Goal: Information Seeking & Learning: Learn about a topic

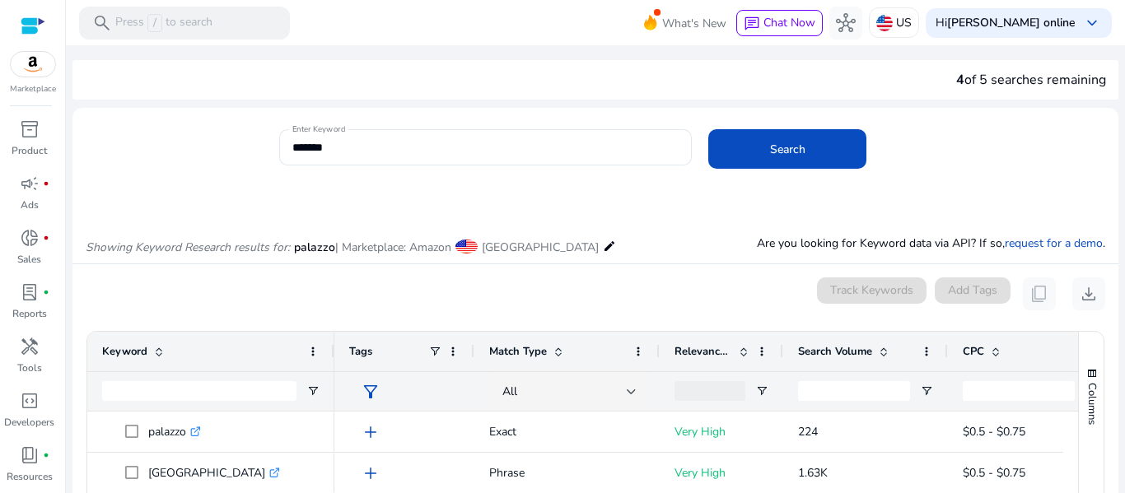
scroll to position [82, 0]
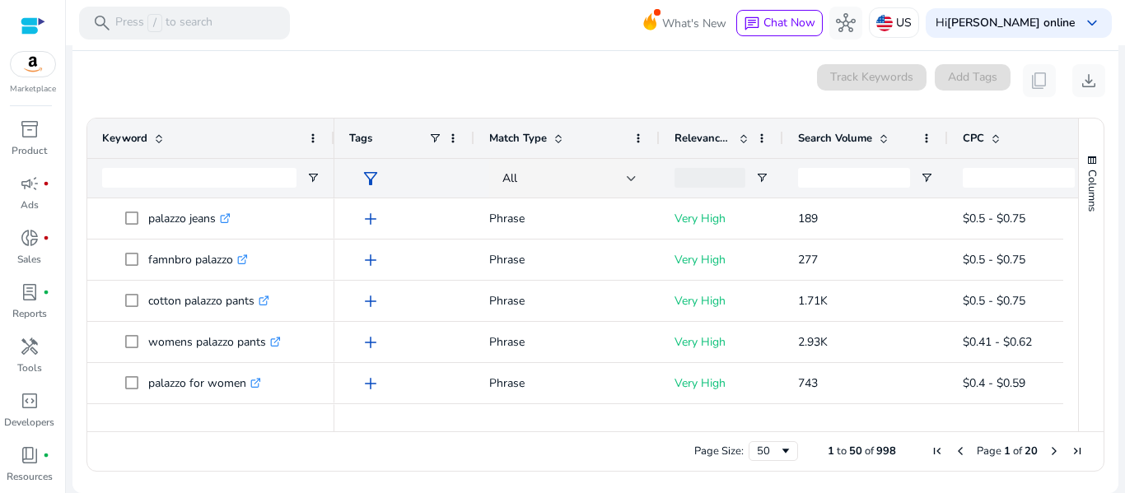
click at [463, 64] on div "0 keyword(s) selected Track Keywords Add Tags content_copy download" at bounding box center [595, 80] width 1019 height 33
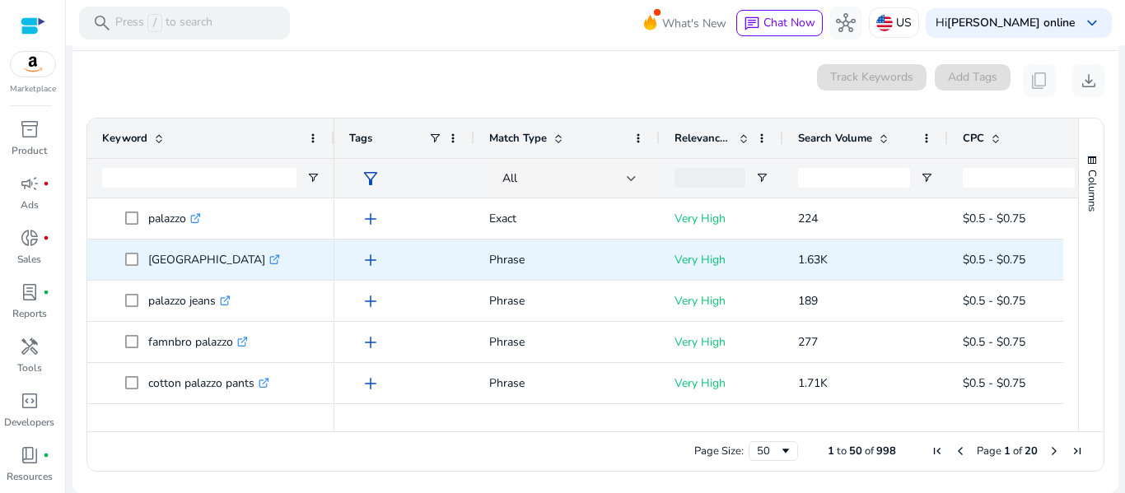
scroll to position [0, 0]
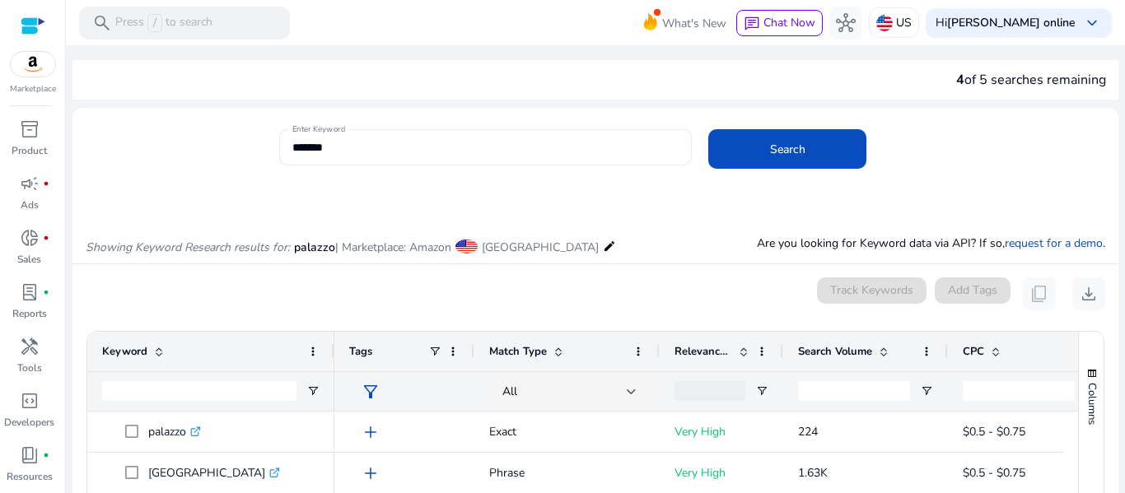
click at [367, 154] on input "*******" at bounding box center [485, 147] width 387 height 18
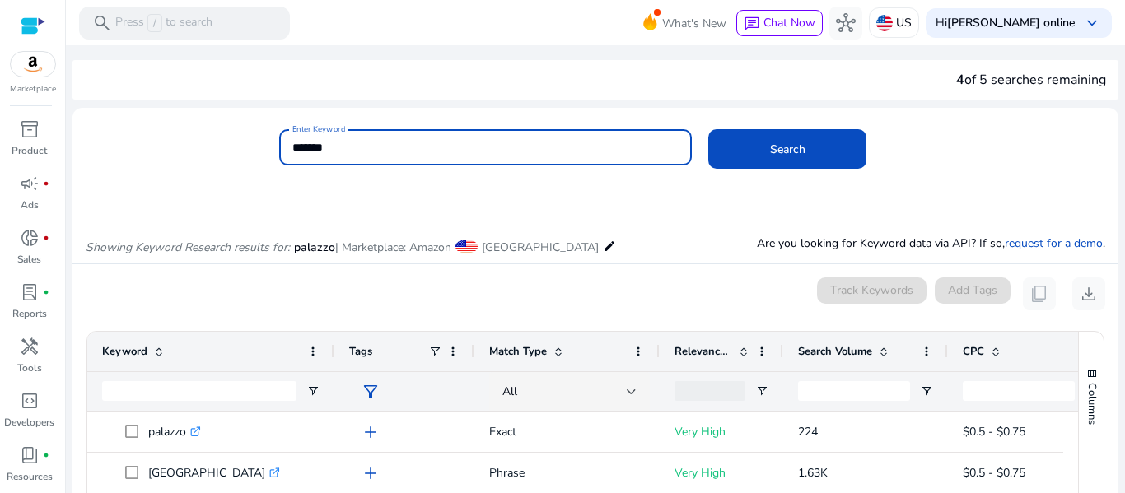
click at [367, 154] on input "*******" at bounding box center [485, 147] width 387 height 18
paste input "**********"
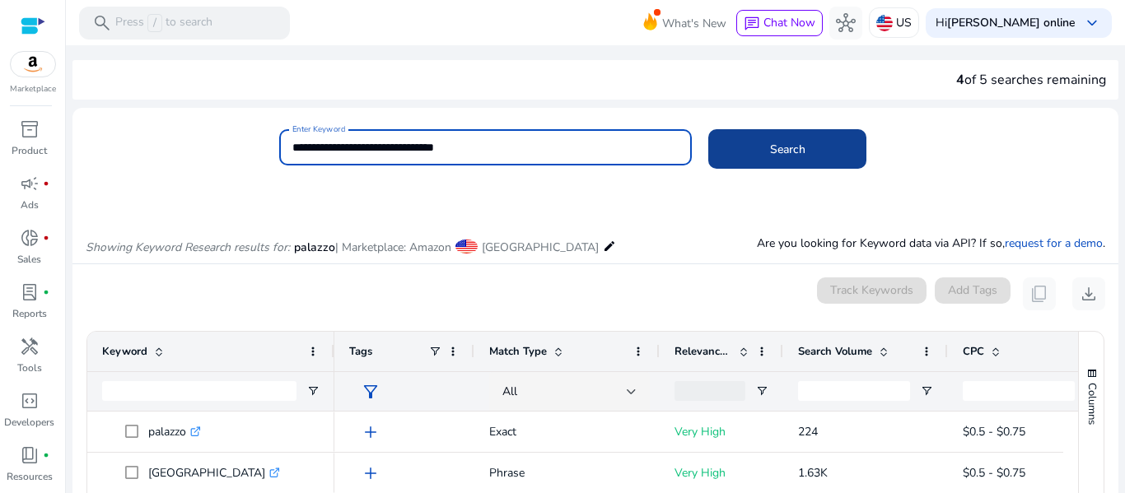
click at [809, 147] on span at bounding box center [787, 149] width 158 height 40
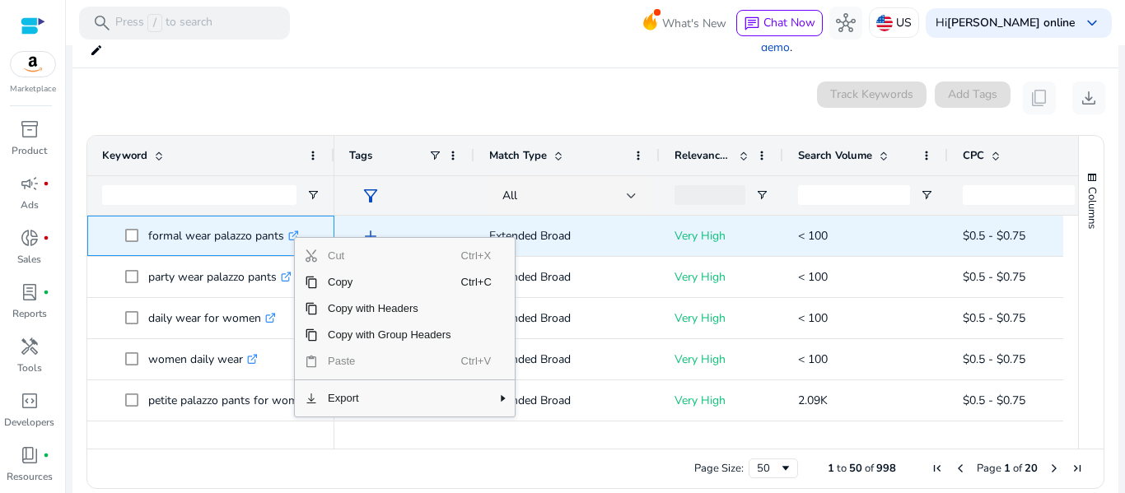
click at [263, 219] on p "formal wear palazzo pants .st0{fill:#2c8af8}" at bounding box center [223, 236] width 151 height 34
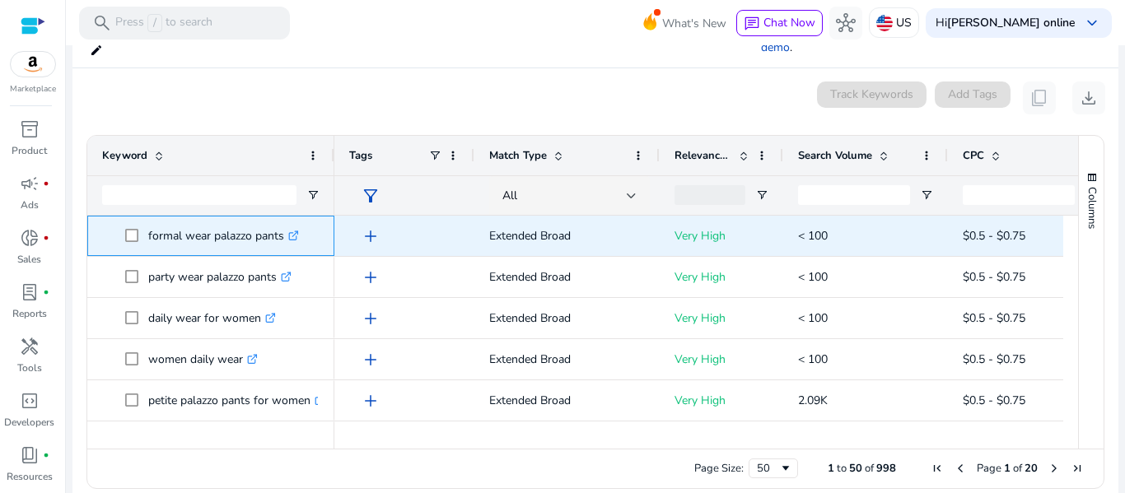
click at [298, 231] on icon ".st0{fill:#2c8af8}" at bounding box center [293, 236] width 11 height 11
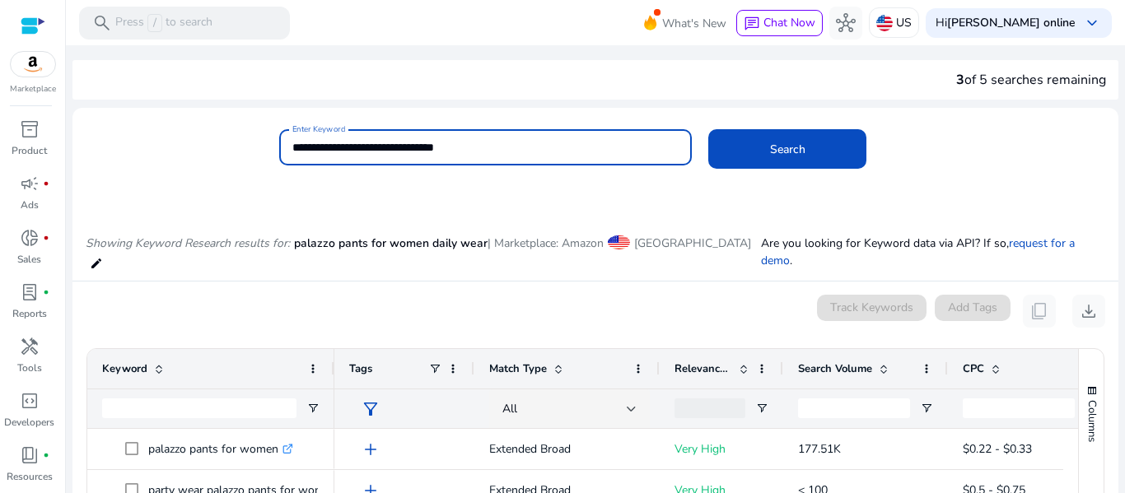
drag, startPoint x: 426, startPoint y: 150, endPoint x: 507, endPoint y: 150, distance: 81.5
click at [507, 150] on input "**********" at bounding box center [485, 147] width 387 height 18
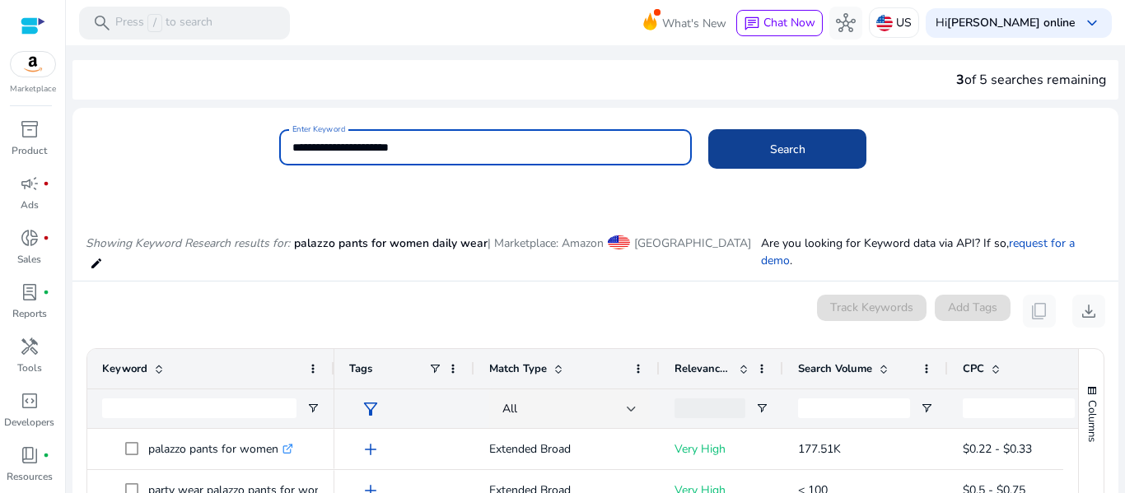
type input "**********"
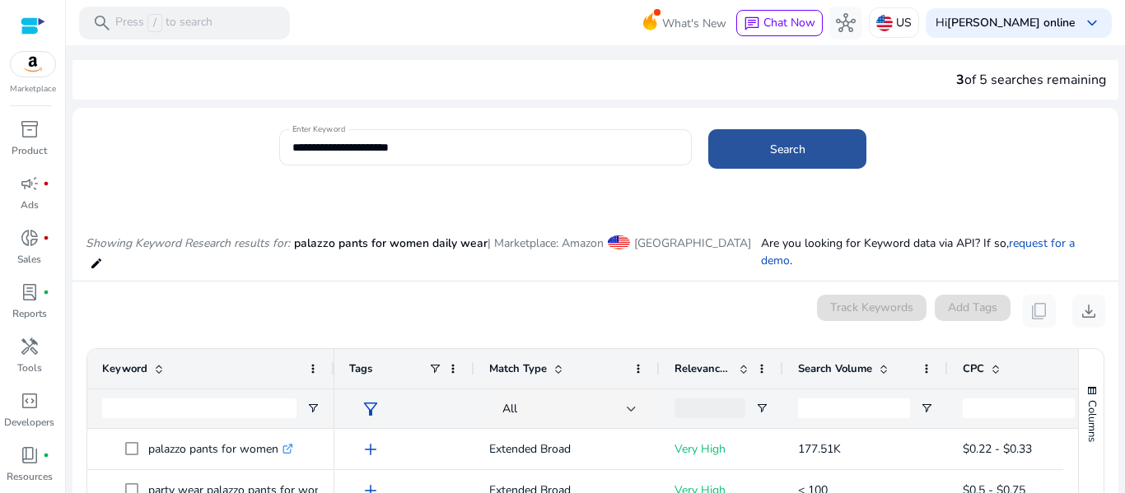
click at [754, 150] on span at bounding box center [787, 149] width 158 height 40
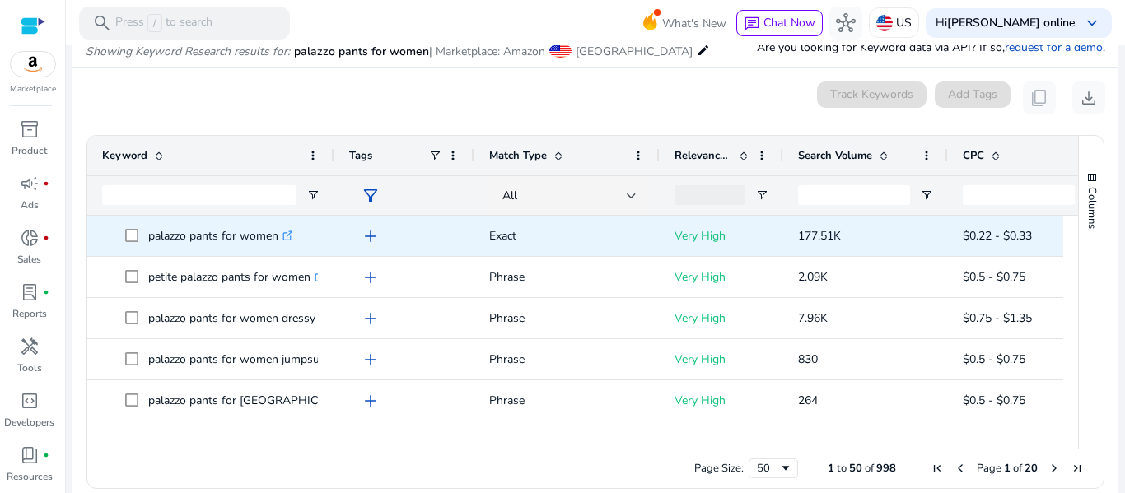
scroll to position [114, 0]
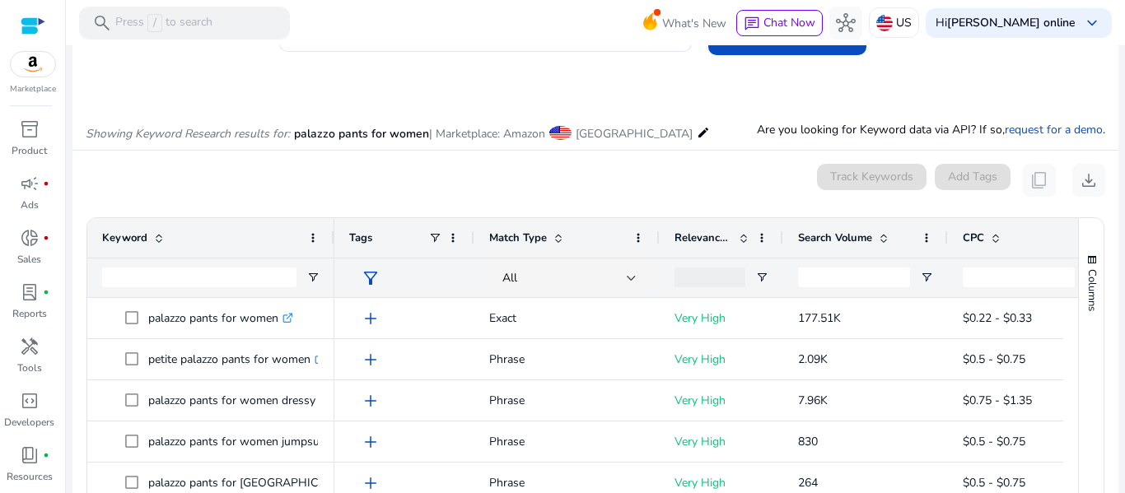
click at [697, 138] on mat-icon "edit" at bounding box center [703, 133] width 13 height 20
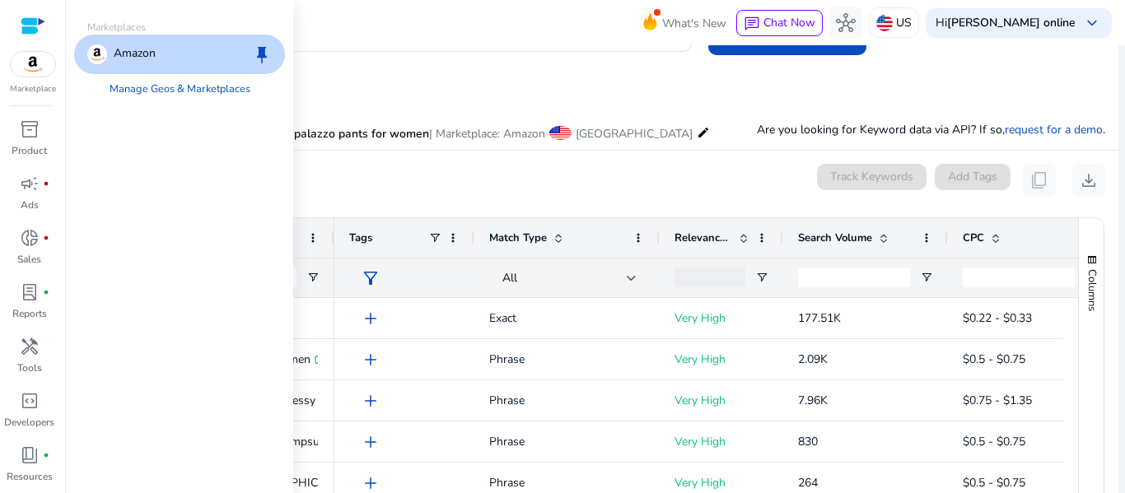
click at [598, 133] on span "[GEOGRAPHIC_DATA]" at bounding box center [634, 134] width 117 height 16
click at [609, 135] on span "[GEOGRAPHIC_DATA]" at bounding box center [634, 134] width 117 height 16
click at [560, 135] on span at bounding box center [560, 133] width 22 height 14
click at [567, 135] on span at bounding box center [560, 133] width 22 height 14
click at [912, 23] on p "US" at bounding box center [904, 22] width 16 height 29
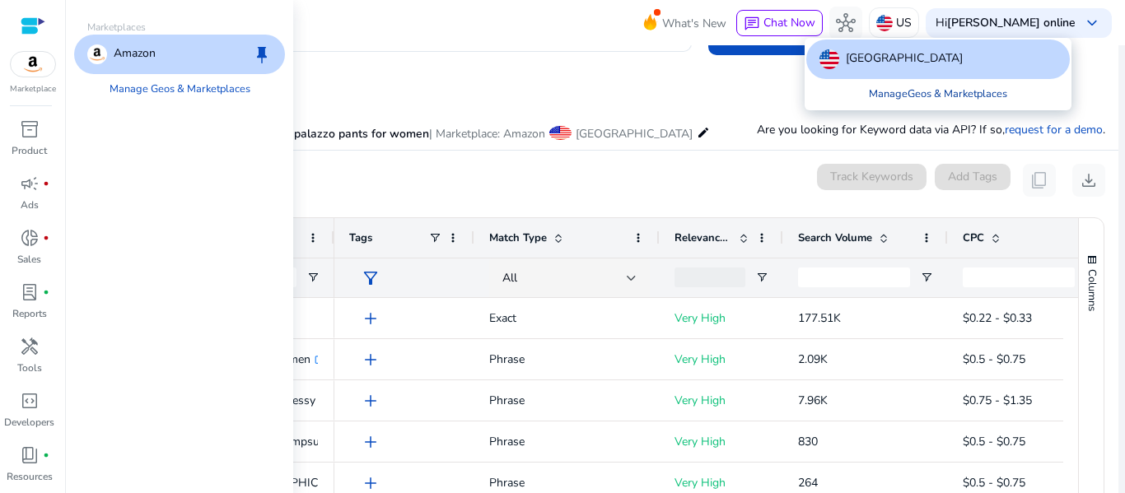
click at [927, 94] on link "Manage Geos & Marketplaces" at bounding box center [938, 94] width 165 height 30
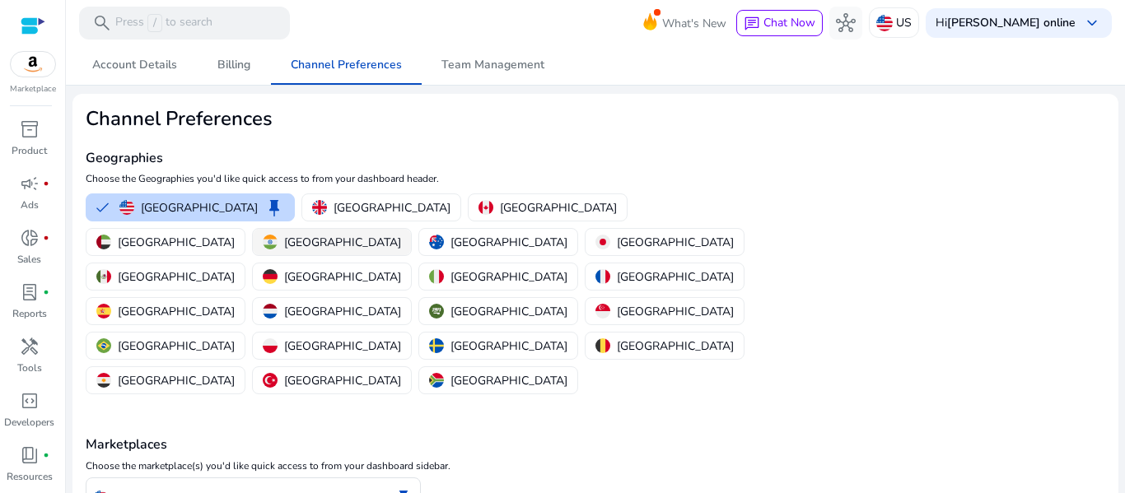
click at [401, 234] on p "[GEOGRAPHIC_DATA]" at bounding box center [342, 242] width 117 height 17
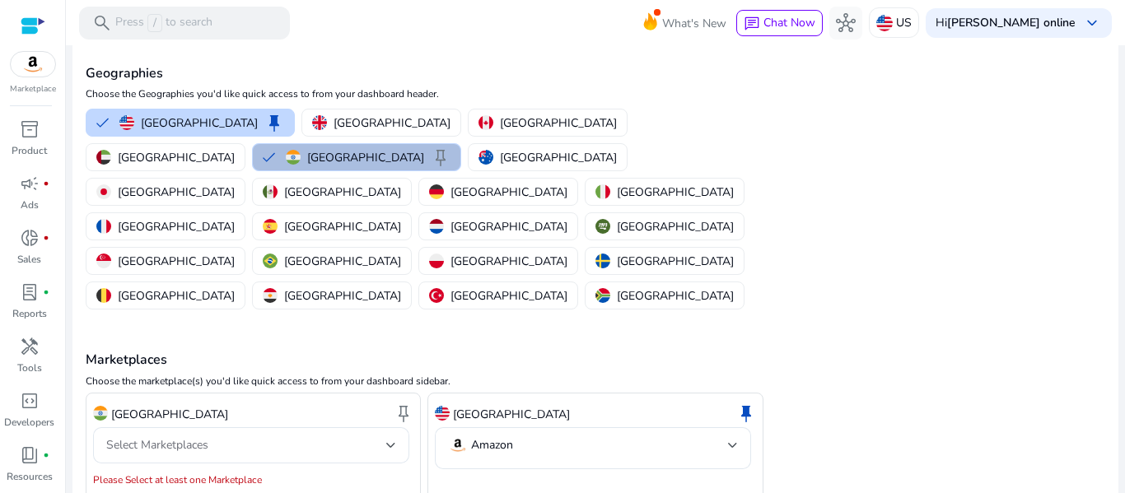
scroll to position [86, 0]
click at [147, 436] on span "Select Marketplaces" at bounding box center [157, 444] width 102 height 16
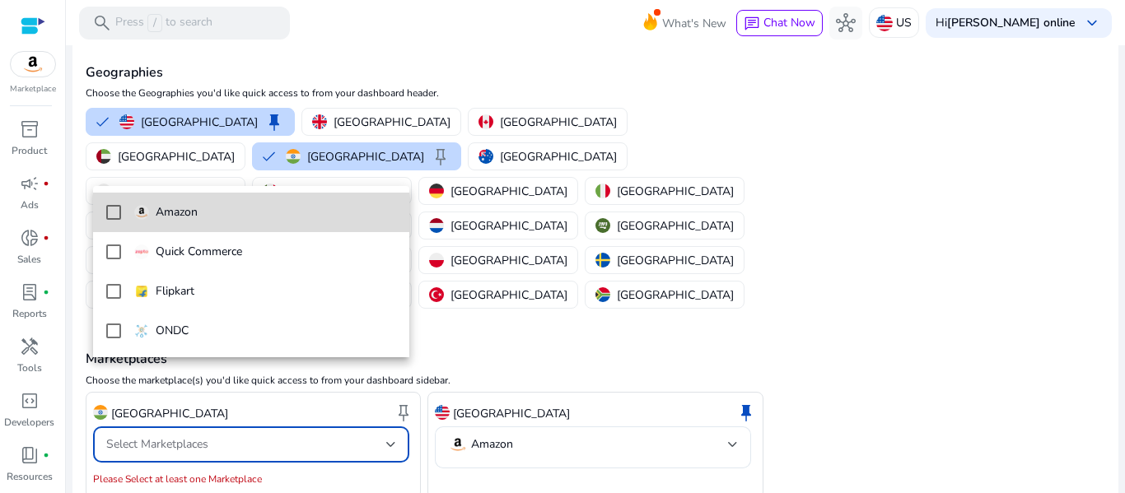
click at [114, 213] on mat-pseudo-checkbox at bounding box center [113, 212] width 15 height 15
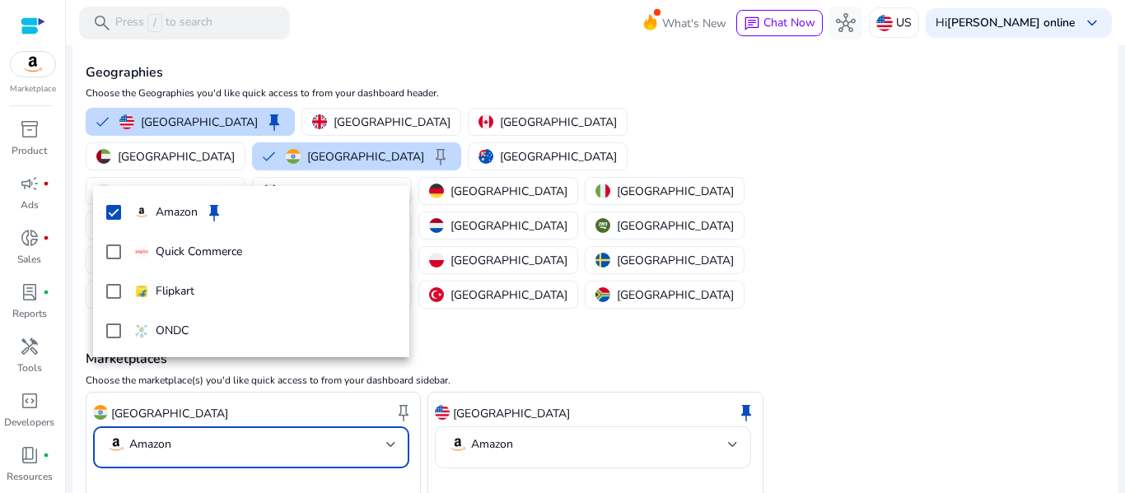
click at [177, 453] on div at bounding box center [562, 246] width 1125 height 493
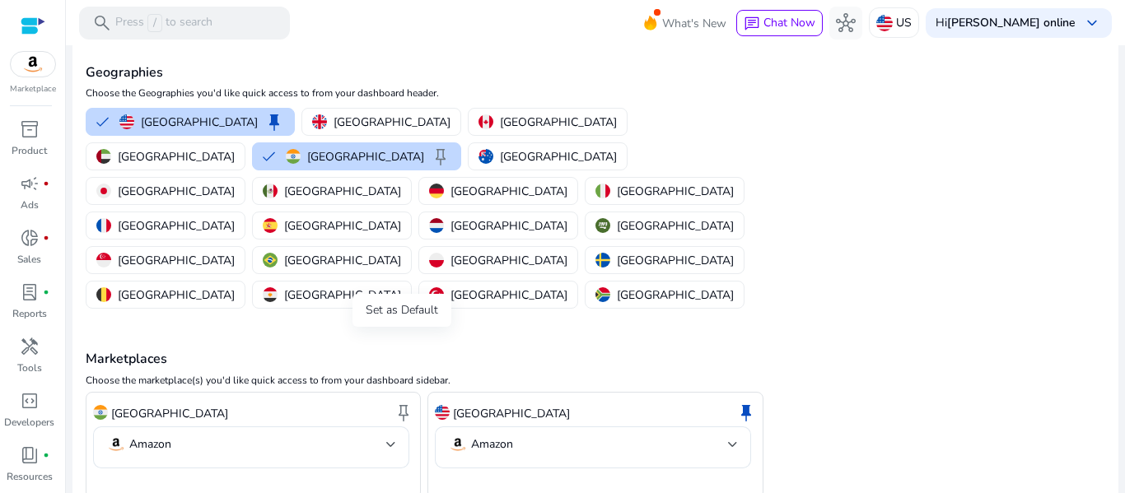
click at [399, 403] on span "keep" at bounding box center [404, 413] width 20 height 20
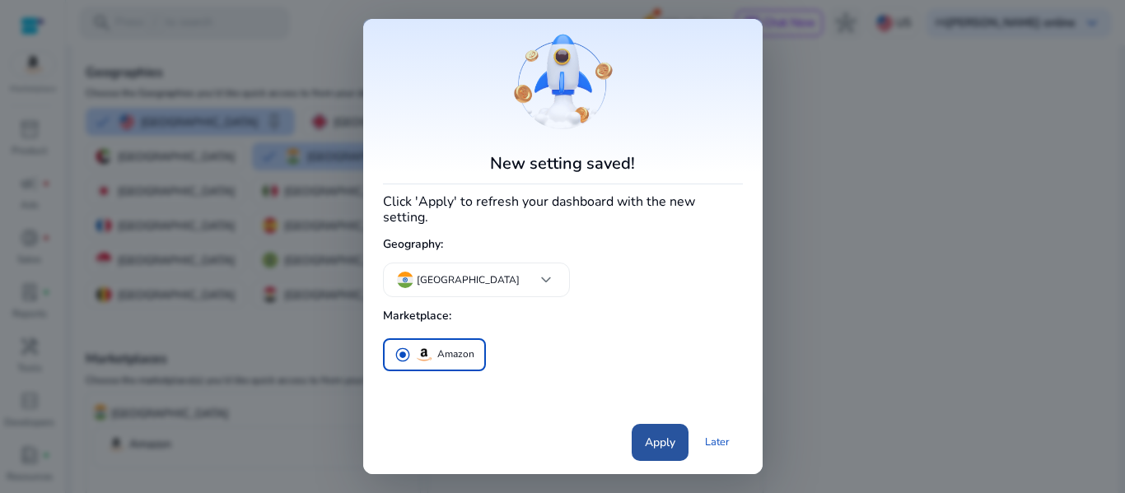
click at [656, 439] on span "Apply" at bounding box center [660, 442] width 30 height 17
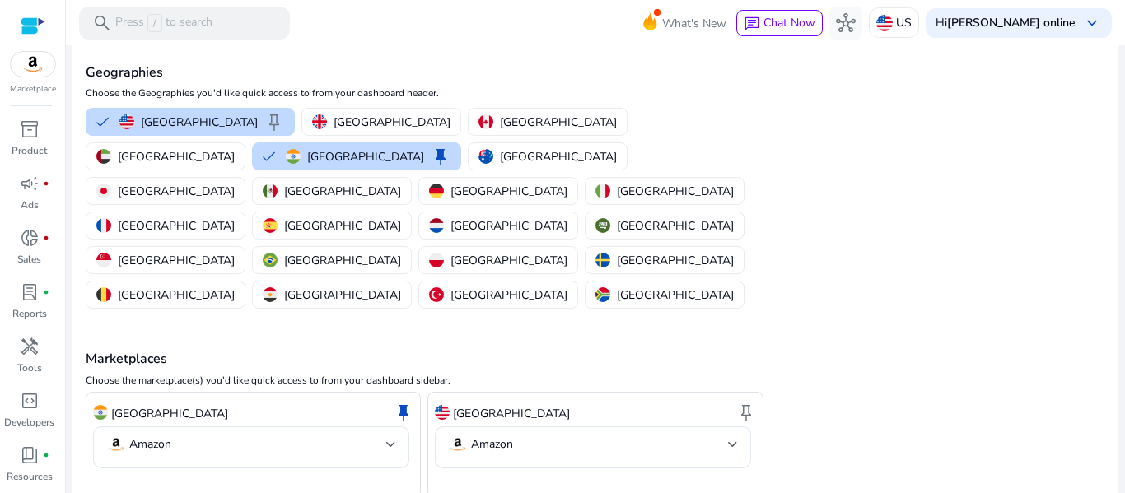
click at [175, 399] on div "India keep" at bounding box center [253, 413] width 320 height 28
click at [795, 352] on h4 "Marketplaces" at bounding box center [595, 360] width 1019 height 16
click at [893, 18] on img at bounding box center [884, 23] width 16 height 16
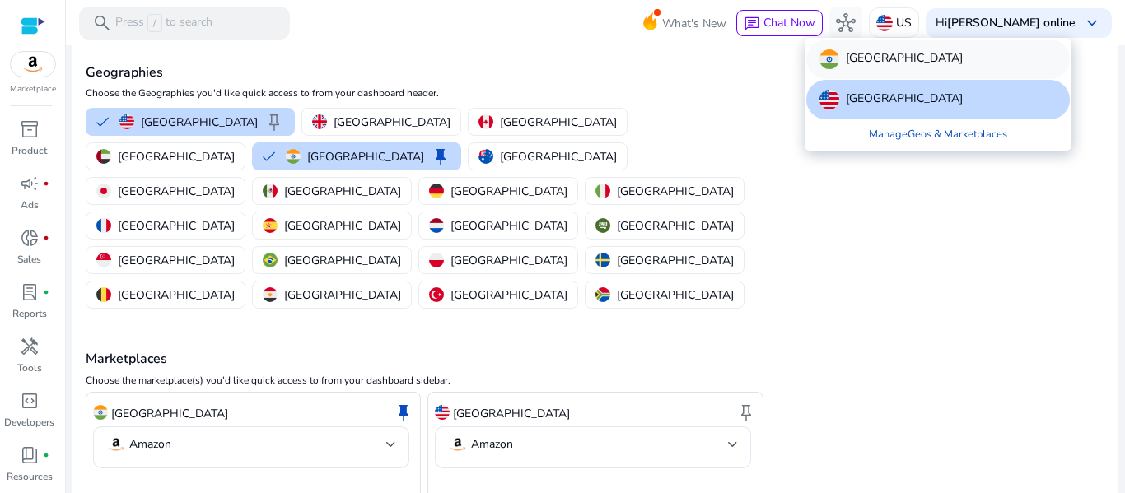
click at [894, 57] on div "[GEOGRAPHIC_DATA]" at bounding box center [938, 60] width 264 height 40
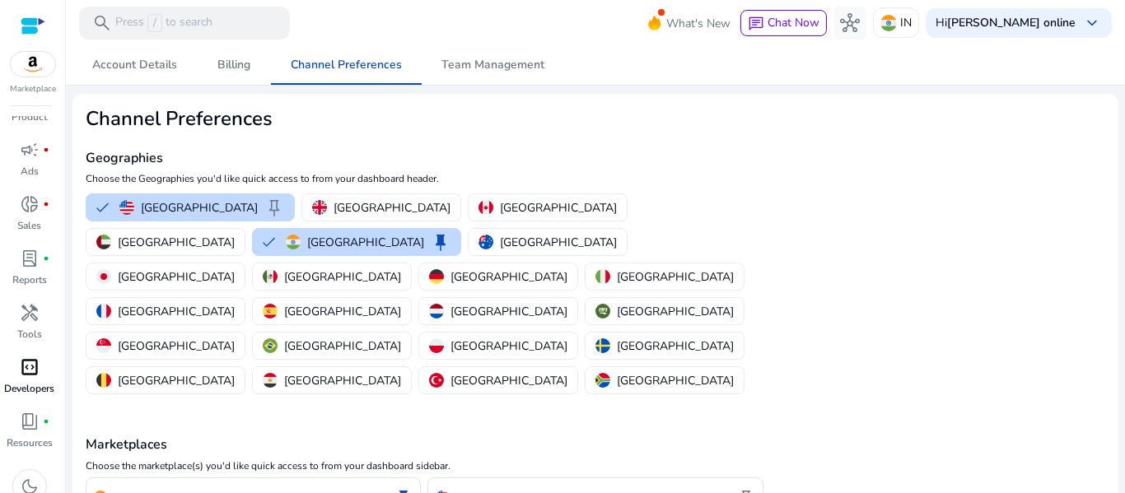
scroll to position [51, 0]
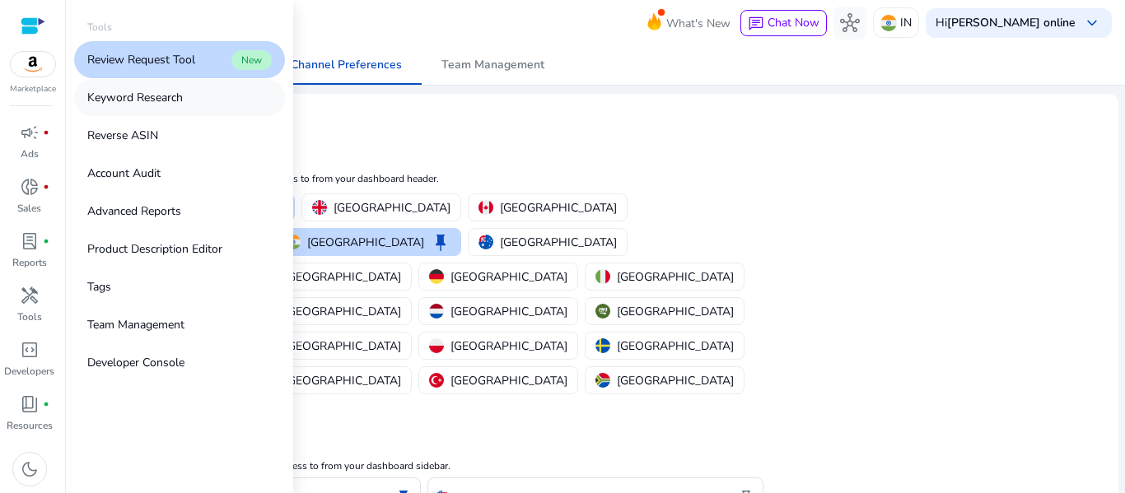
click at [133, 95] on p "Keyword Research" at bounding box center [135, 97] width 96 height 17
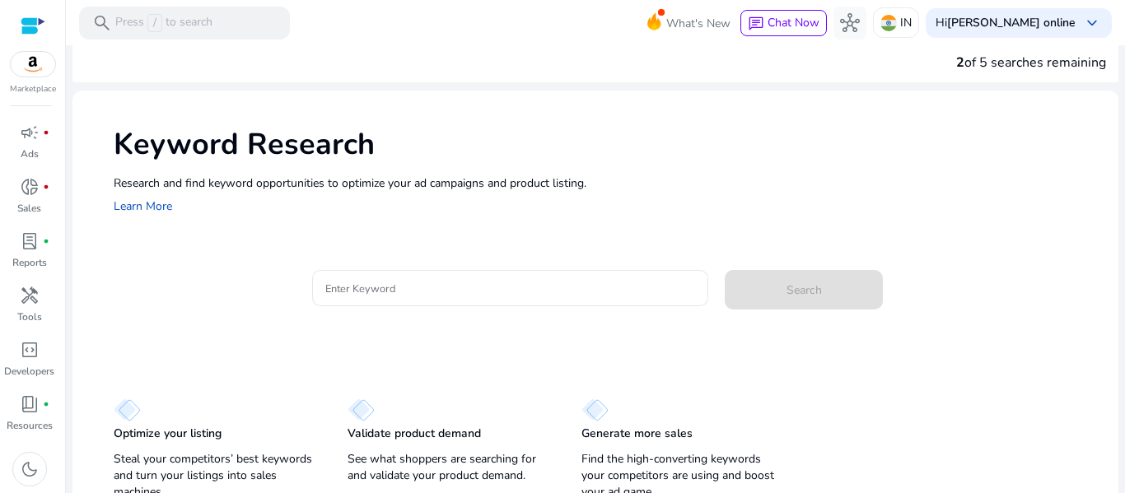
scroll to position [30, 0]
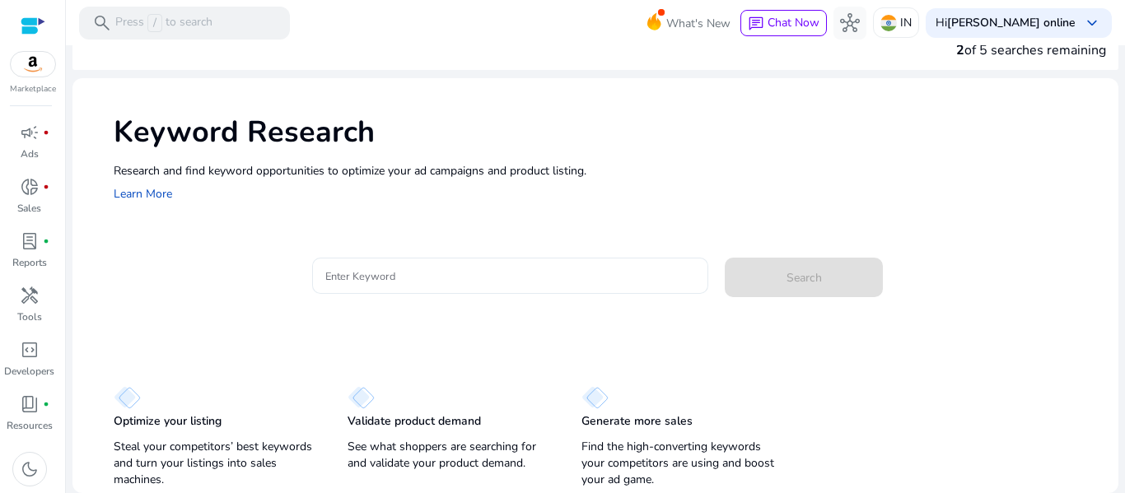
click at [381, 286] on div at bounding box center [510, 276] width 371 height 36
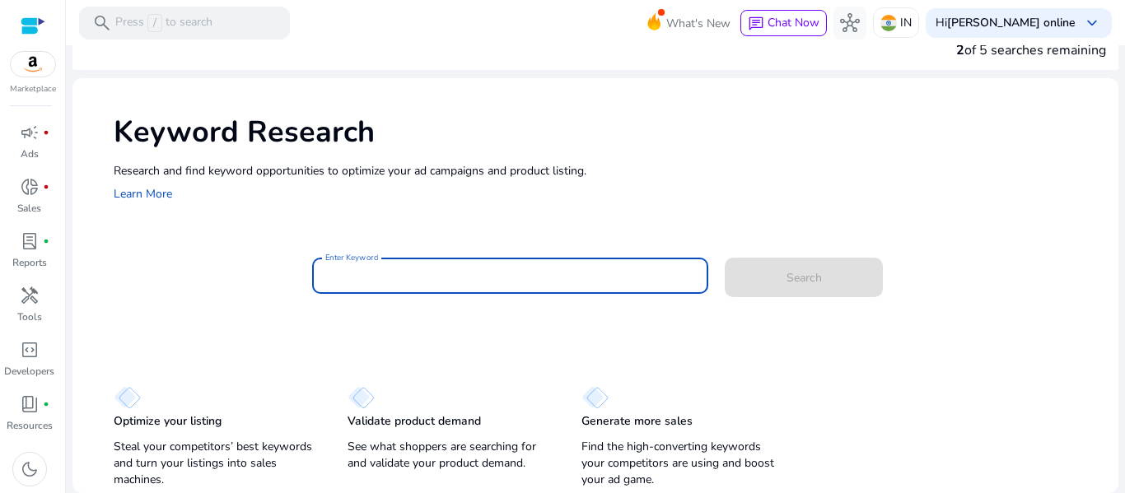
paste input "**********"
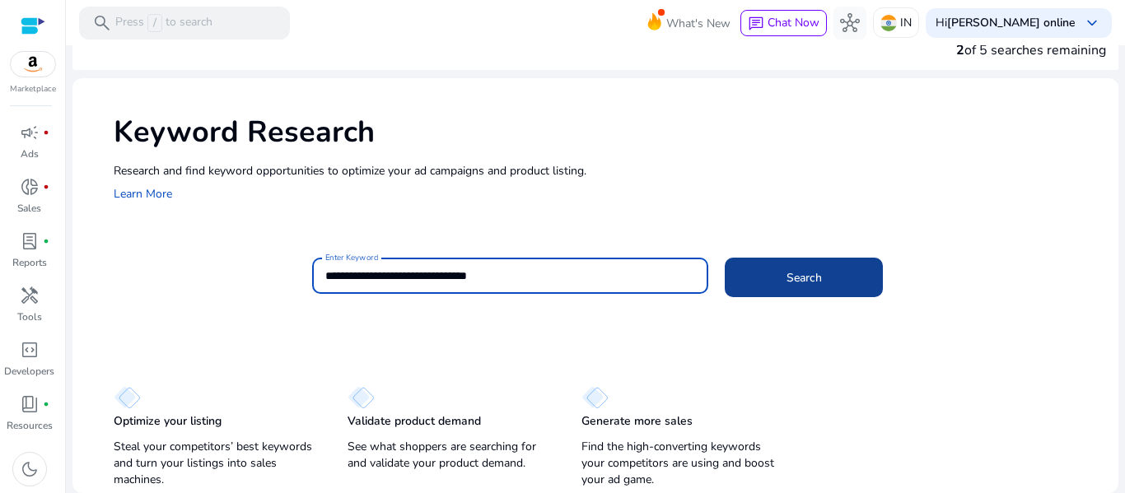
type input "**********"
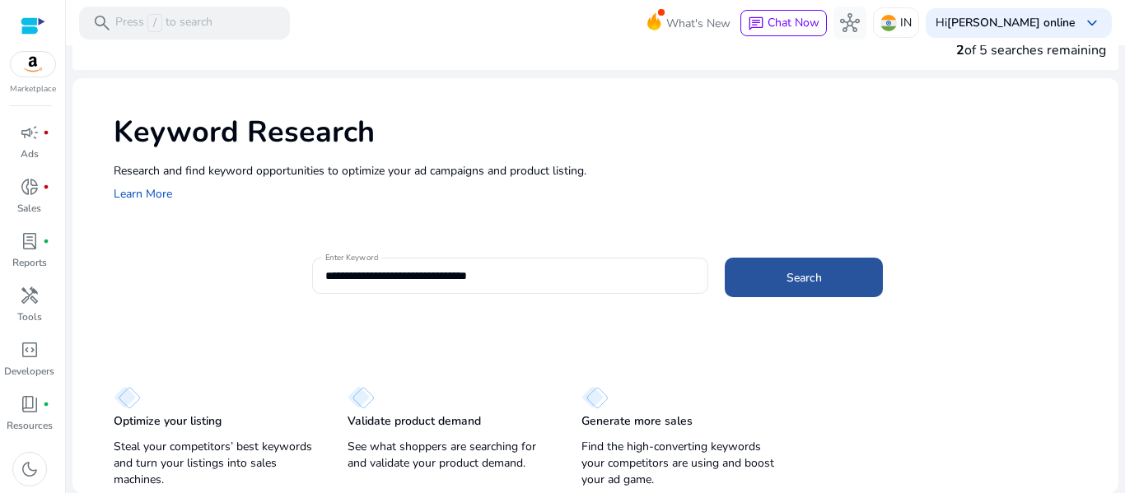
click at [774, 281] on span at bounding box center [804, 278] width 158 height 40
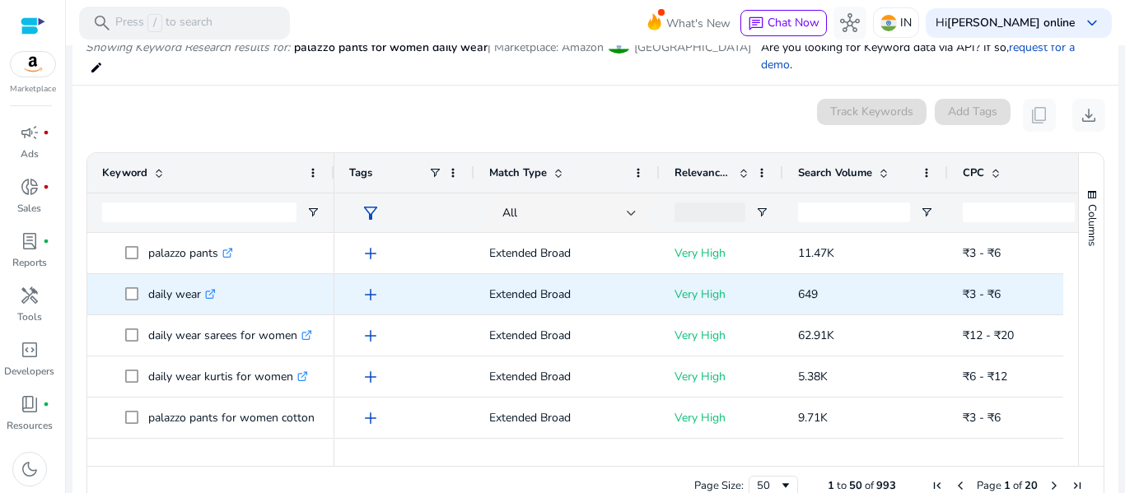
scroll to position [329, 0]
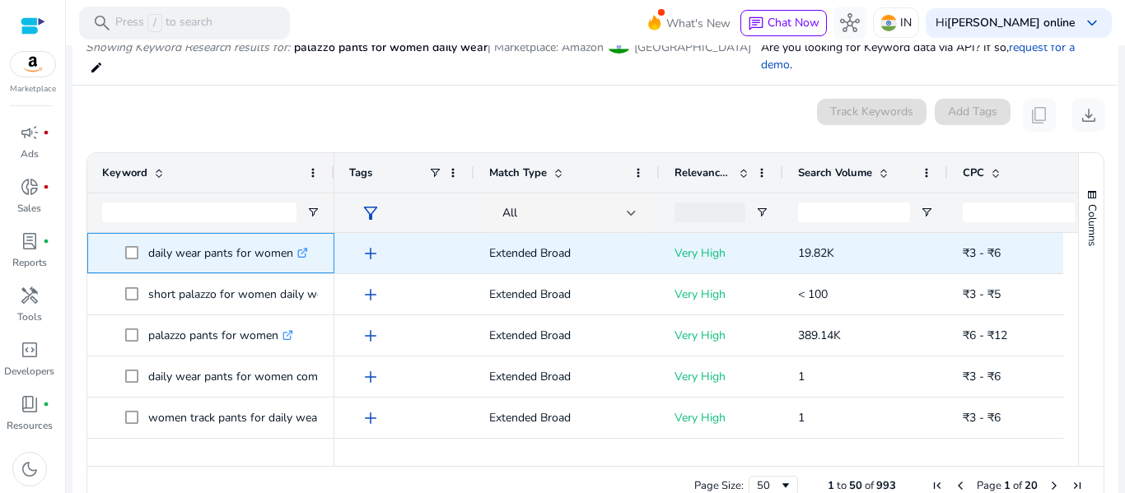
click at [306, 250] on icon at bounding box center [302, 254] width 8 height 8
click at [223, 236] on p "daily wear pants for women .st0{fill:#2c8af8}" at bounding box center [228, 253] width 160 height 34
copy p "daily wear pants for women"
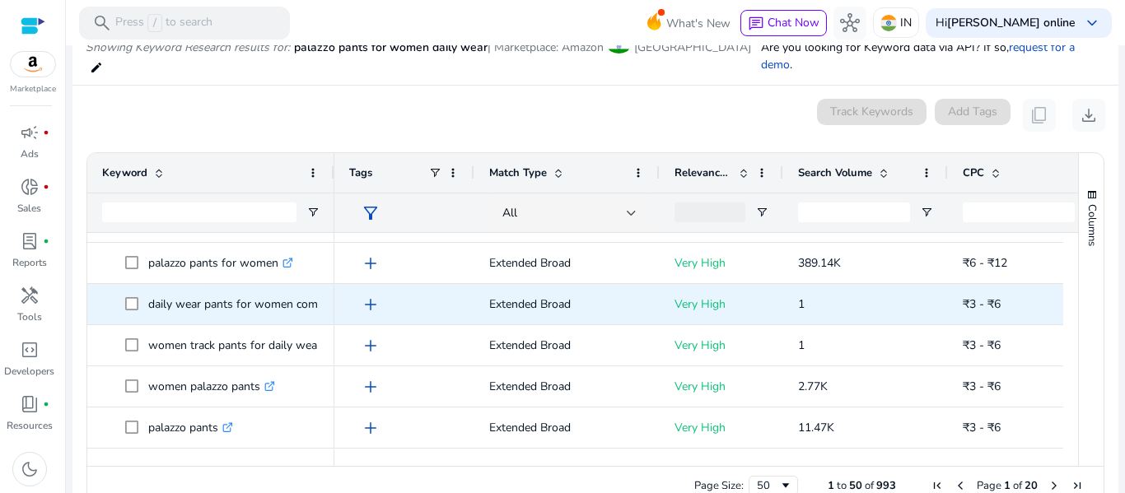
scroll to position [82, 0]
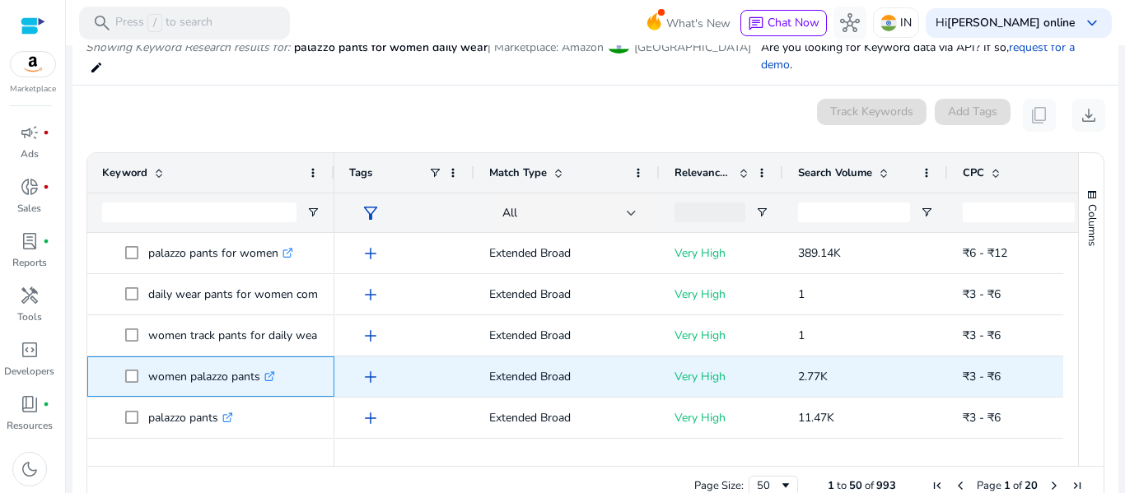
drag, startPoint x: 146, startPoint y: 355, endPoint x: 259, endPoint y: 365, distance: 114.1
click at [259, 365] on span "women palazzo pants .st0{fill:#2c8af8}" at bounding box center [222, 377] width 194 height 34
copy span "women palazzo pants"
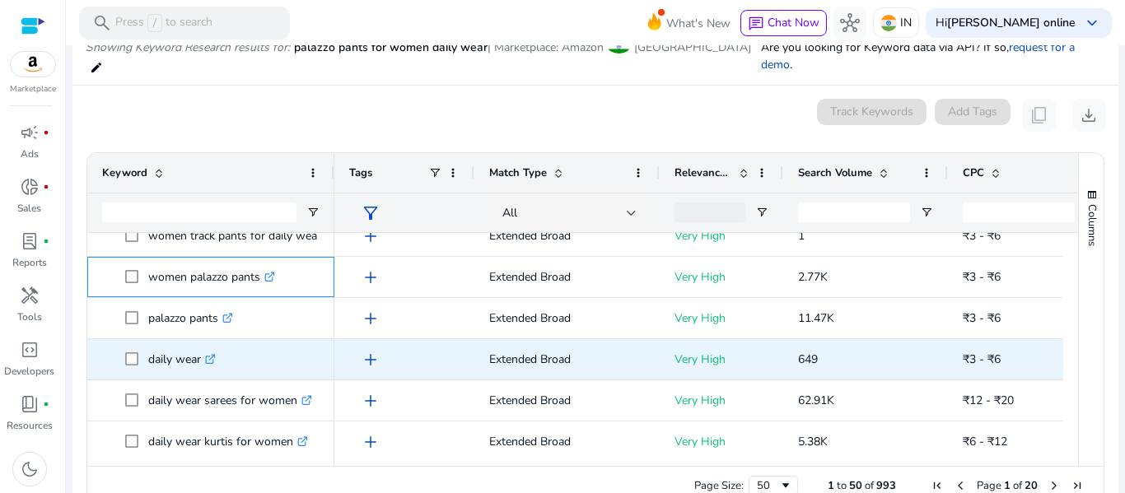
scroll to position [165, 0]
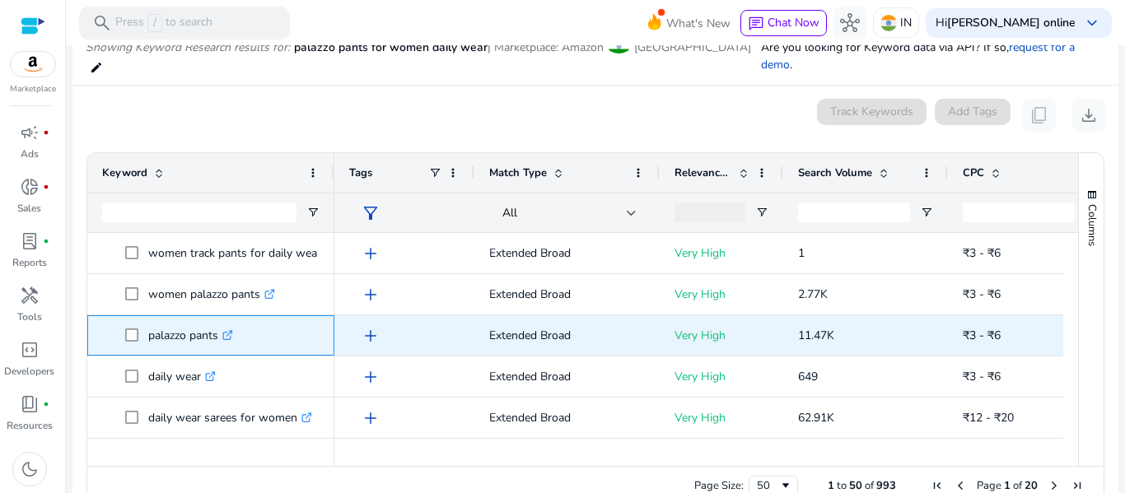
drag, startPoint x: 217, startPoint y: 313, endPoint x: 148, endPoint y: 318, distance: 69.3
click at [148, 319] on p "palazzo pants .st0{fill:#2c8af8}" at bounding box center [190, 336] width 85 height 34
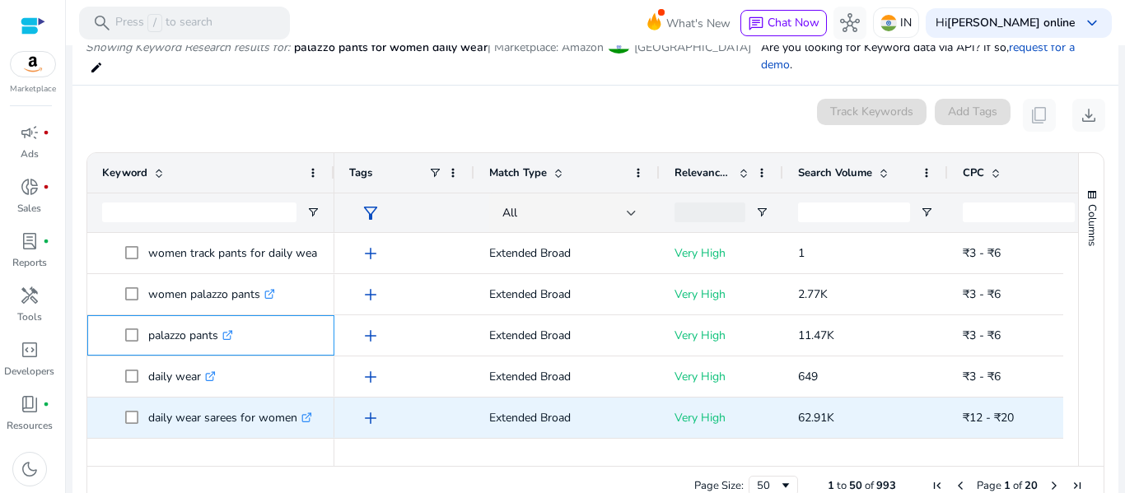
copy p "palazzo pants"
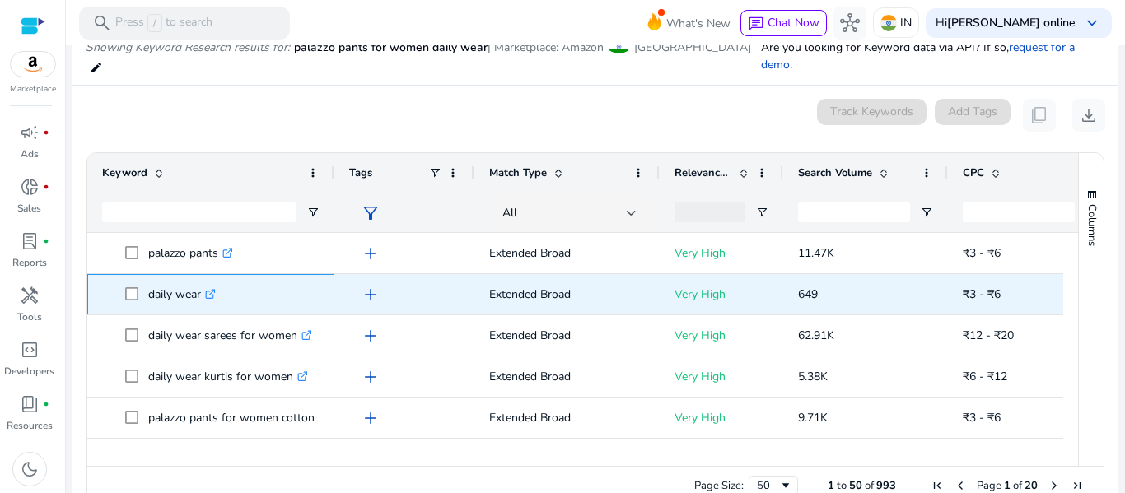
drag, startPoint x: 204, startPoint y: 275, endPoint x: 152, endPoint y: 273, distance: 52.8
click at [152, 278] on p "daily wear .st0{fill:#2c8af8}" at bounding box center [182, 295] width 68 height 34
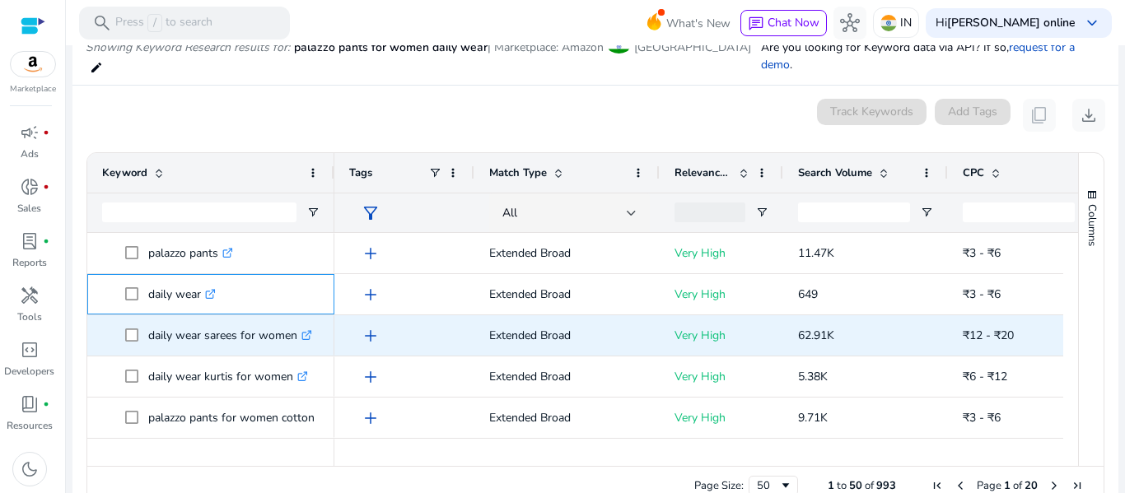
copy p "daily wear"
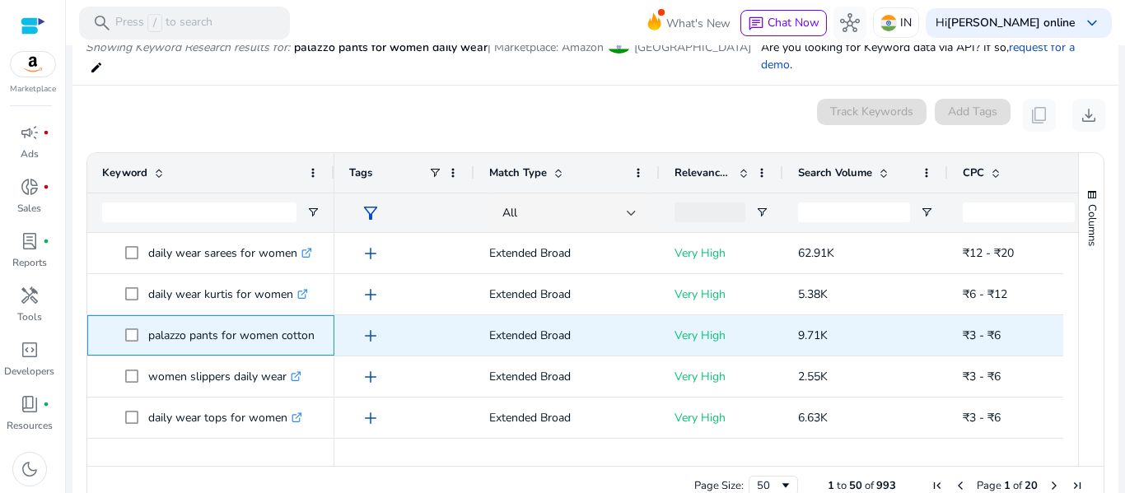
drag, startPoint x: 320, startPoint y: 317, endPoint x: 144, endPoint y: 317, distance: 176.2
click at [144, 317] on div "palazzo pants for women cotton .st0{fill:#2c8af8}" at bounding box center [210, 335] width 247 height 40
copy span "palazzo pants for women cotton .st0{fill:#2c8af8}"
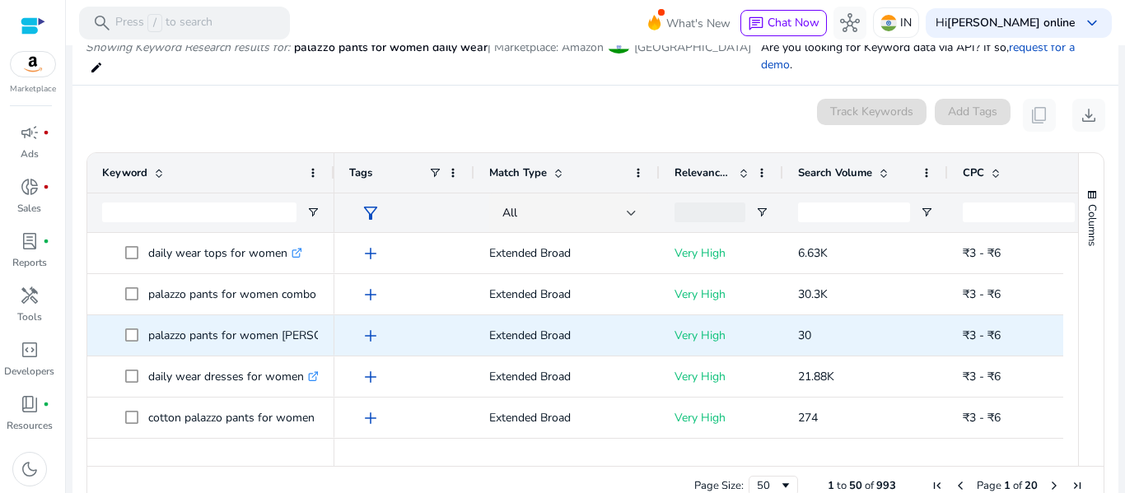
scroll to position [576, 0]
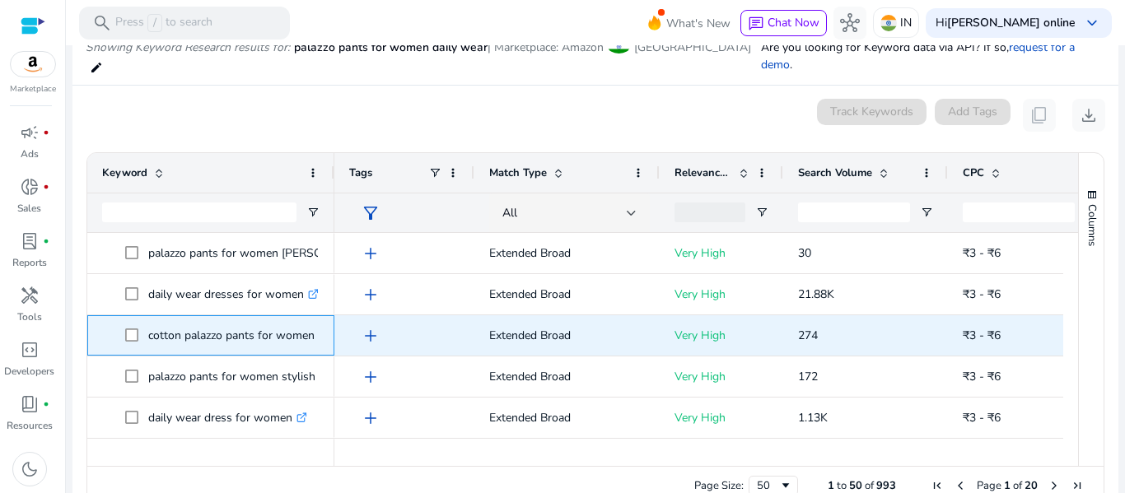
drag, startPoint x: 320, startPoint y: 317, endPoint x: 148, endPoint y: 317, distance: 172.1
click at [148, 317] on div "cotton palazzo pants for women .st0{fill:#2c8af8}" at bounding box center [210, 335] width 247 height 40
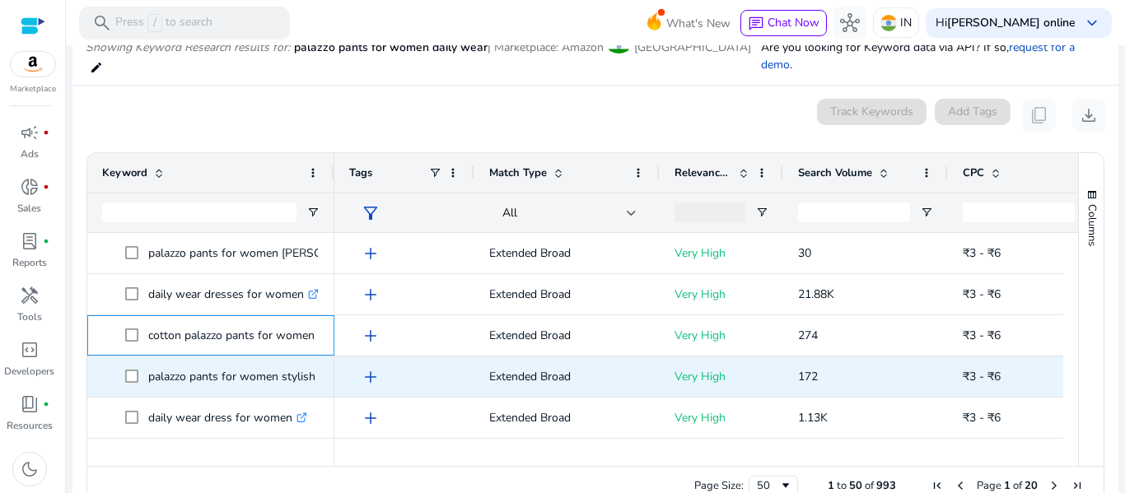
copy span "cotton palazzo pants for women .st0{fill:#2c8af8}"
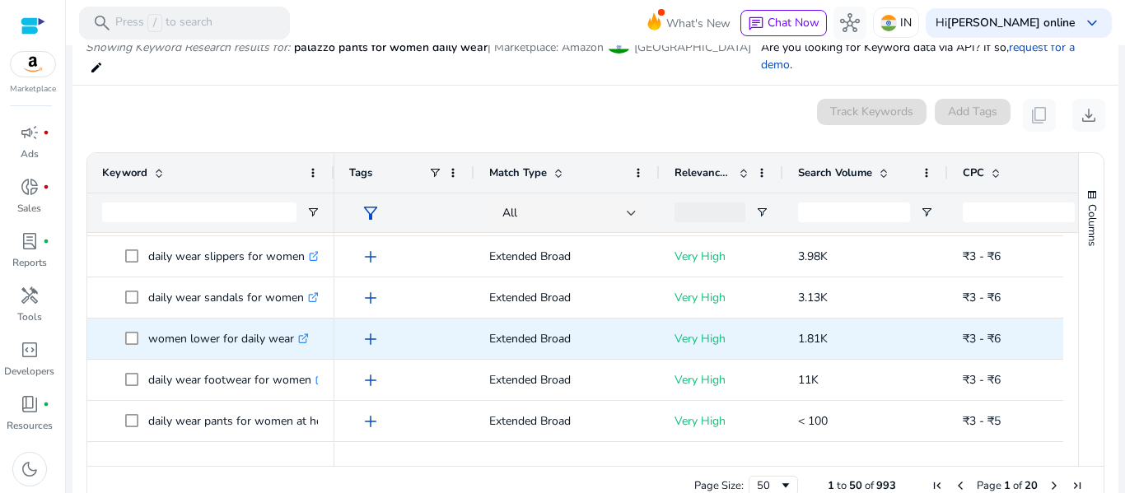
scroll to position [823, 0]
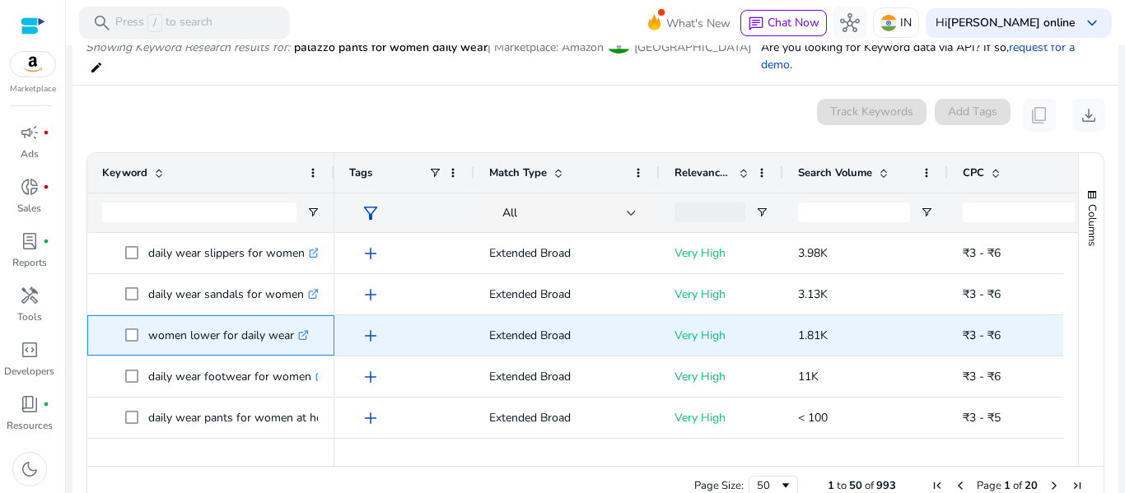
drag, startPoint x: 147, startPoint y: 310, endPoint x: 292, endPoint y: 312, distance: 145.0
click at [292, 319] on span "women lower for daily wear .st0{fill:#2c8af8}" at bounding box center [222, 336] width 194 height 34
copy span "women lower for daily wear"
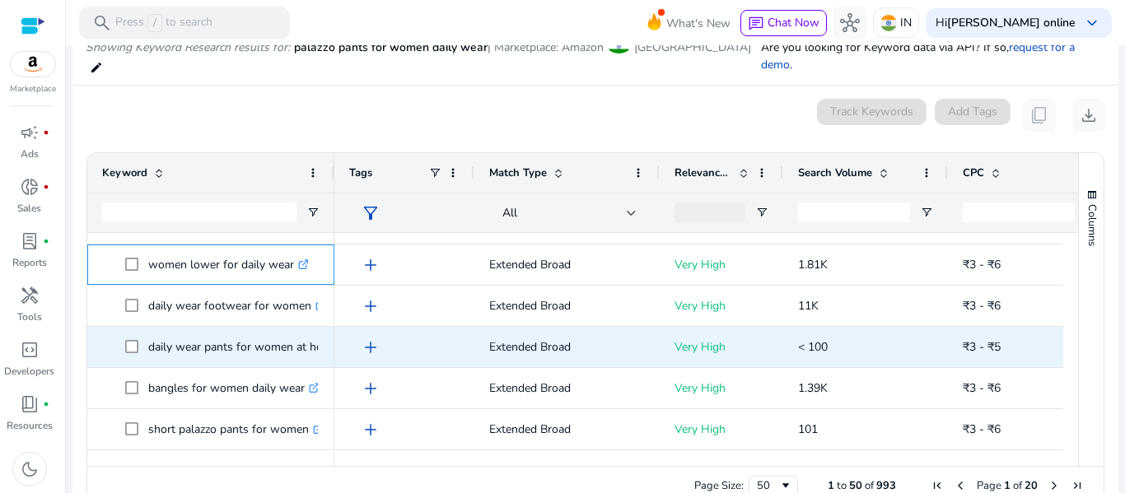
scroll to position [906, 0]
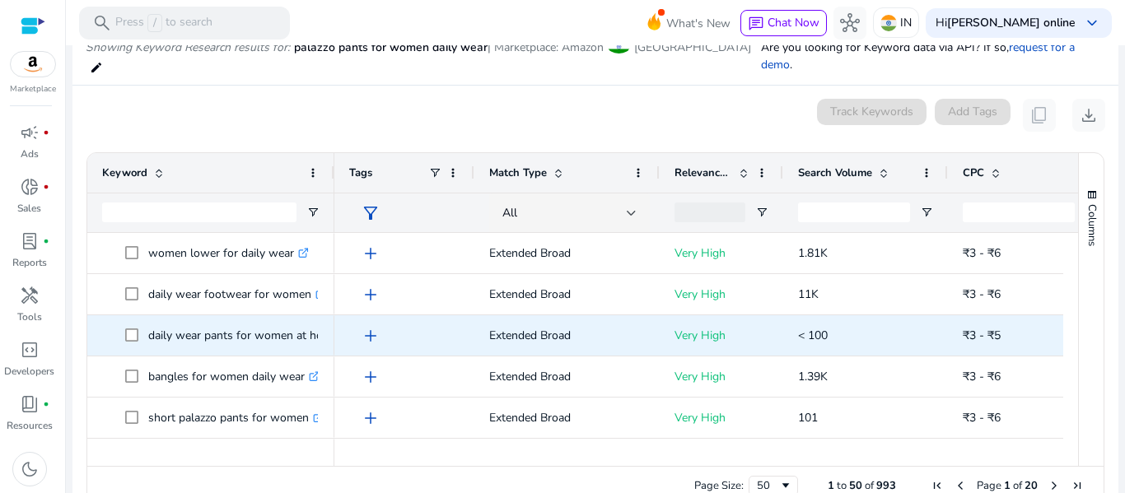
click at [264, 319] on p "daily wear pants for women at home .st0{fill:#2c8af8}" at bounding box center [250, 336] width 205 height 34
copy p "daily wear pants for women at home"
